Goal: Task Accomplishment & Management: Use online tool/utility

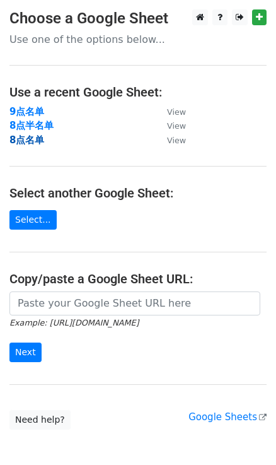
click at [38, 138] on strong "8点名单" at bounding box center [26, 139] width 35 height 11
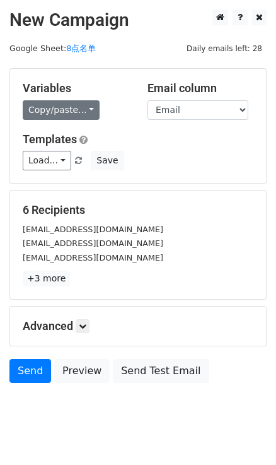
click at [82, 114] on link "Copy/paste..." at bounding box center [61, 110] width 77 height 20
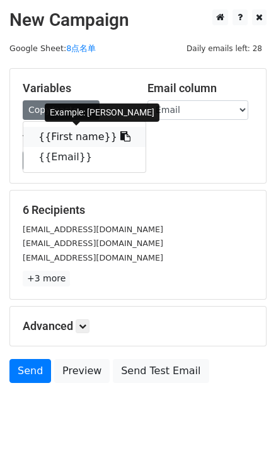
click at [102, 136] on link "{{First name}}" at bounding box center [84, 137] width 122 height 20
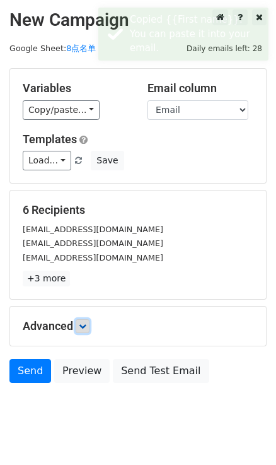
click at [85, 322] on icon at bounding box center [83, 326] width 8 height 8
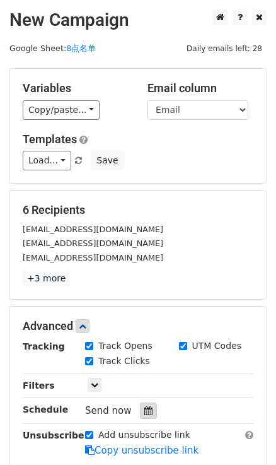
click at [149, 408] on icon at bounding box center [148, 410] width 8 height 9
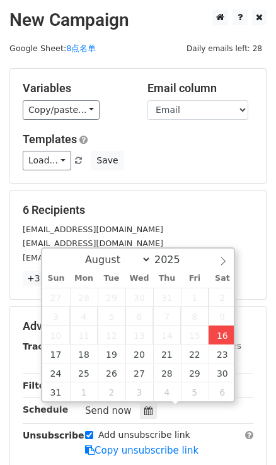
type input "2025-08-16 17:32"
type input "05"
type input "32"
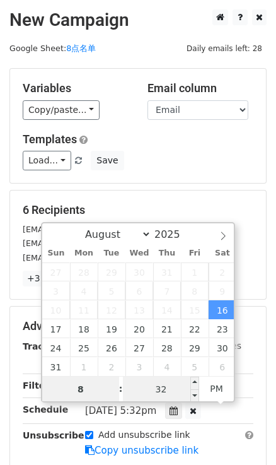
type input "8"
type input "2025-08-16 20:32"
type input "08"
click at [175, 387] on input "32" at bounding box center [161, 389] width 77 height 25
type input "0"
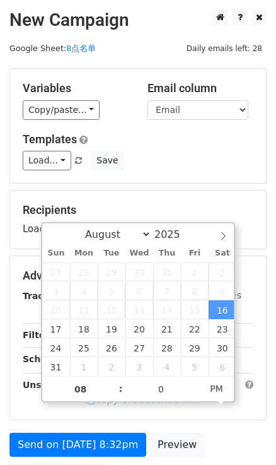
type input "2025-08-16 20:00"
click at [199, 191] on div "Recipients Loading..." at bounding box center [138, 220] width 256 height 58
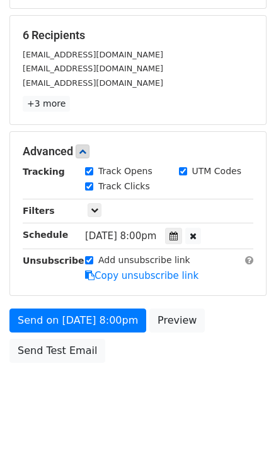
scroll to position [178, 0]
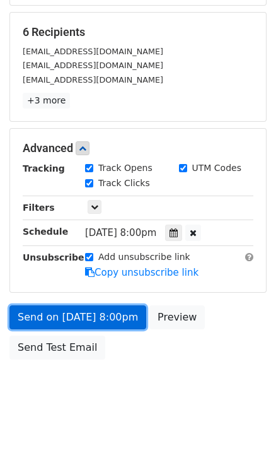
click at [119, 317] on link "Send on Aug 16 at 8:00pm" at bounding box center [77, 317] width 137 height 24
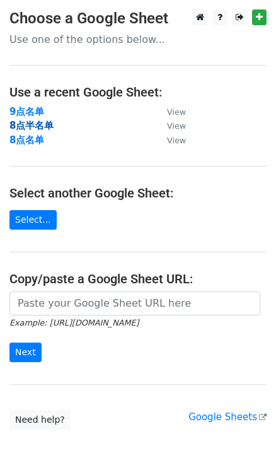
click at [28, 120] on strong "8点半名单" at bounding box center [31, 125] width 44 height 11
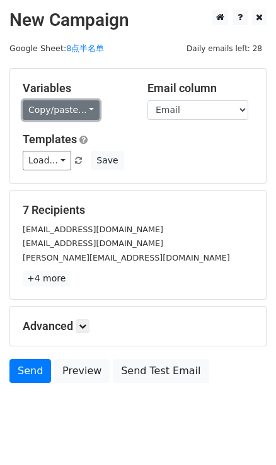
click at [84, 114] on link "Copy/paste..." at bounding box center [61, 110] width 77 height 20
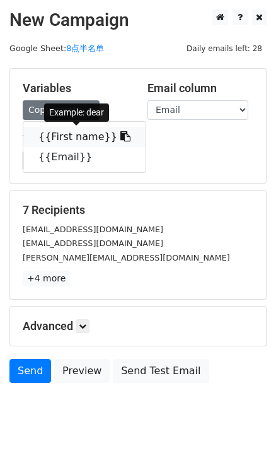
click at [119, 135] on link "{{First name}}" at bounding box center [84, 137] width 122 height 20
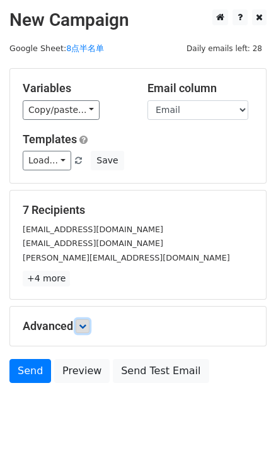
click at [81, 326] on link at bounding box center [83, 326] width 14 height 14
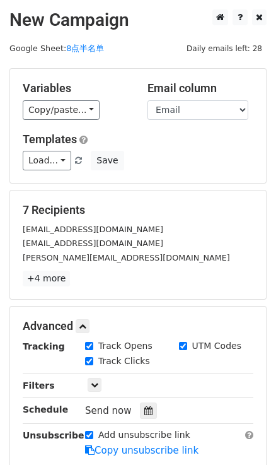
click at [155, 402] on div "Send now" at bounding box center [159, 410] width 148 height 17
click at [147, 408] on icon at bounding box center [148, 410] width 8 height 9
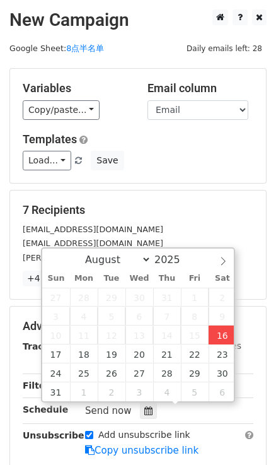
type input "2025-08-16 17:32"
type input "05"
type input "32"
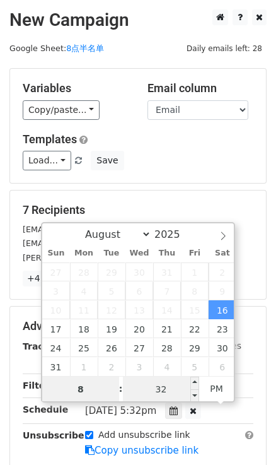
type input "8"
type input "2025-08-16 20:32"
type input "08"
click at [175, 390] on input "32" at bounding box center [161, 389] width 77 height 25
type input "30"
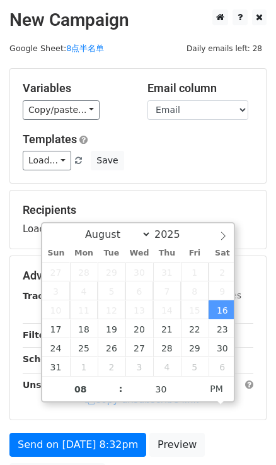
type input "2025-08-16 20:30"
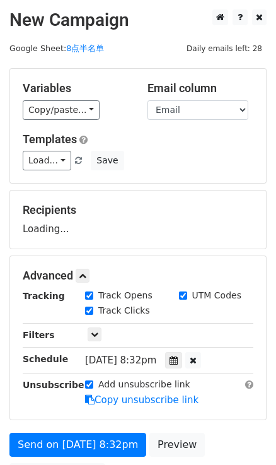
click at [198, 192] on div "Recipients Loading..." at bounding box center [138, 220] width 256 height 58
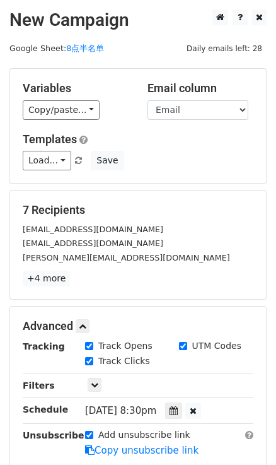
scroll to position [178, 0]
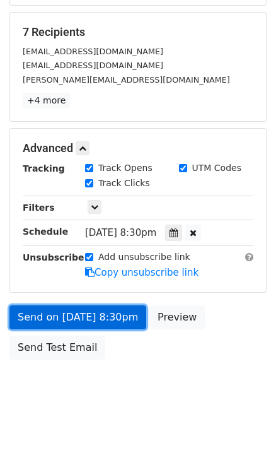
click at [124, 319] on link "Send on Aug 16 at 8:30pm" at bounding box center [77, 317] width 137 height 24
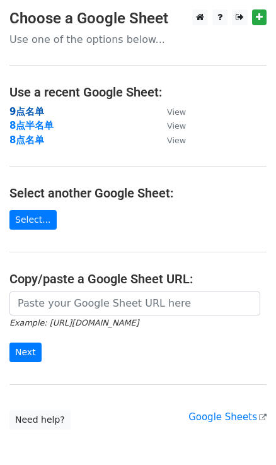
click at [19, 111] on strong "9点名单" at bounding box center [26, 111] width 35 height 11
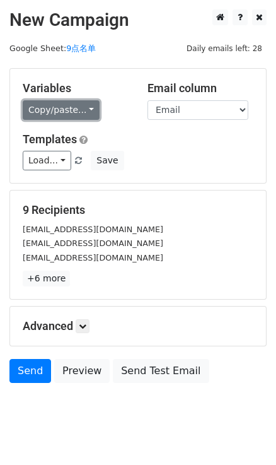
click at [87, 105] on link "Copy/paste..." at bounding box center [61, 110] width 77 height 20
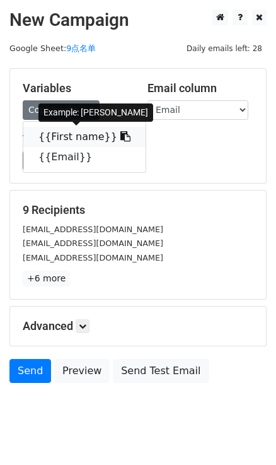
click at [117, 131] on span at bounding box center [123, 137] width 13 height 12
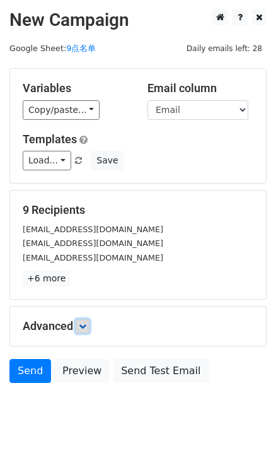
click at [90, 329] on link at bounding box center [83, 326] width 14 height 14
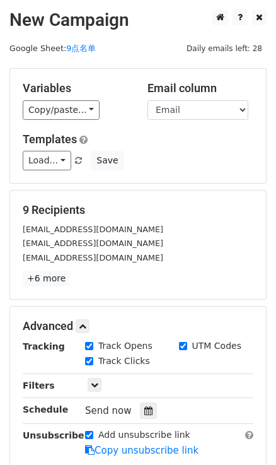
click at [155, 406] on div "Send now" at bounding box center [159, 410] width 148 height 17
click at [144, 408] on icon at bounding box center [148, 410] width 8 height 9
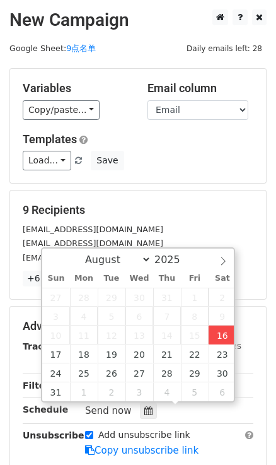
type input "2025-08-16 17:33"
type input "05"
type input "33"
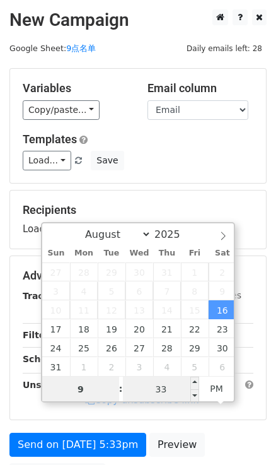
type input "9"
type input "2025-08-16 21:33"
type input "09"
click at [178, 383] on input "33" at bounding box center [161, 389] width 77 height 25
type input "0"
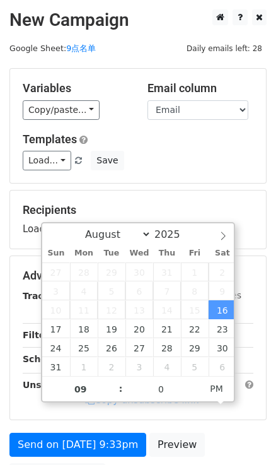
type input "2025-08-16 21:00"
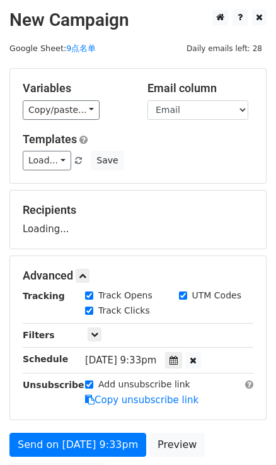
click at [232, 172] on div "Variables Copy/paste... {{First name}} {{Email}} Email column First name Email …" at bounding box center [138, 126] width 256 height 114
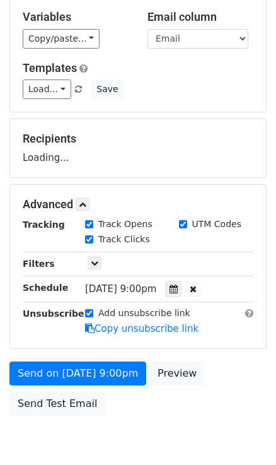
scroll to position [127, 0]
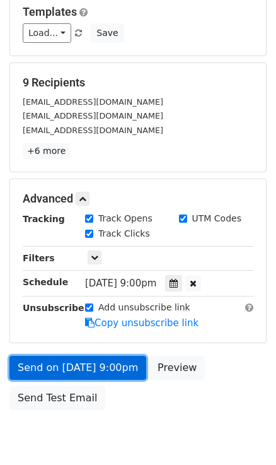
click at [102, 363] on link "Send on Aug 16 at 9:00pm" at bounding box center [77, 368] width 137 height 24
